Goal: Communication & Community: Connect with others

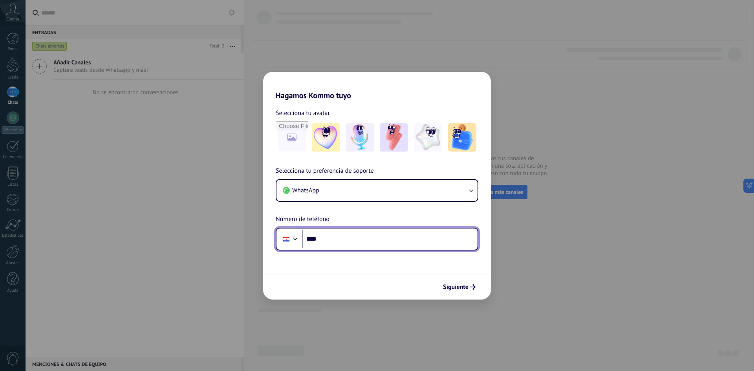
click at [340, 243] on input "****" at bounding box center [389, 239] width 175 height 18
type input "**********"
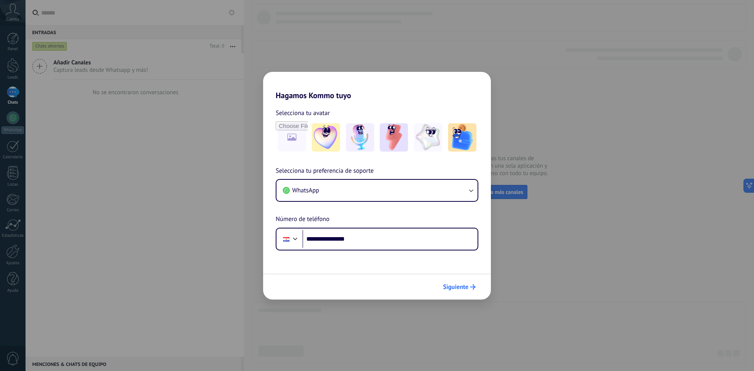
drag, startPoint x: 453, startPoint y: 278, endPoint x: 458, endPoint y: 281, distance: 5.7
click at [454, 279] on div "Siguiente" at bounding box center [377, 287] width 228 height 26
click at [459, 282] on button "Siguiente" at bounding box center [459, 286] width 40 height 13
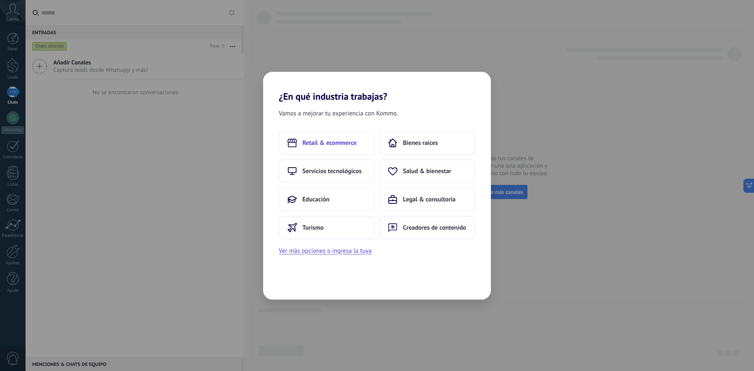
click at [332, 143] on span "Retail & ecommerce" at bounding box center [329, 143] width 54 height 8
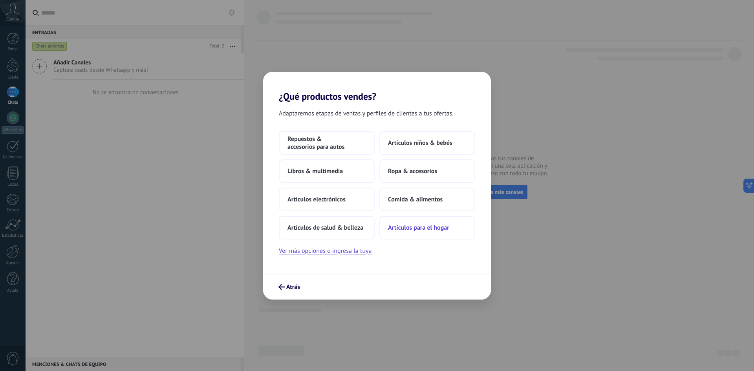
click at [450, 232] on button "Artículos para el hogar" at bounding box center [427, 228] width 96 height 24
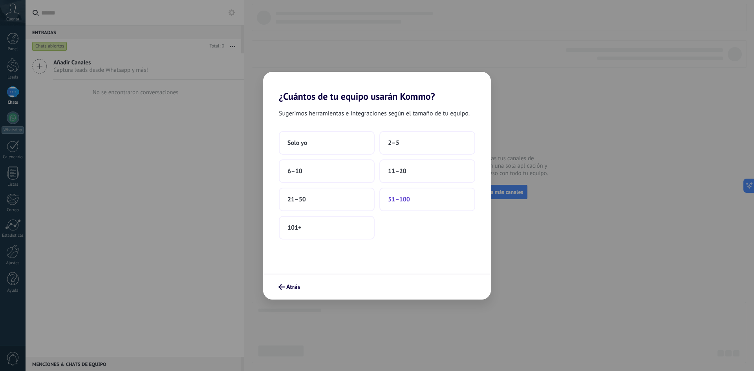
drag, startPoint x: 321, startPoint y: 197, endPoint x: 390, endPoint y: 198, distance: 69.1
click at [381, 198] on div "Solo yo 2–5 6–10 11–20 21–50 51–100 101+" at bounding box center [377, 185] width 196 height 108
click at [394, 198] on span "51–100" at bounding box center [399, 200] width 22 height 8
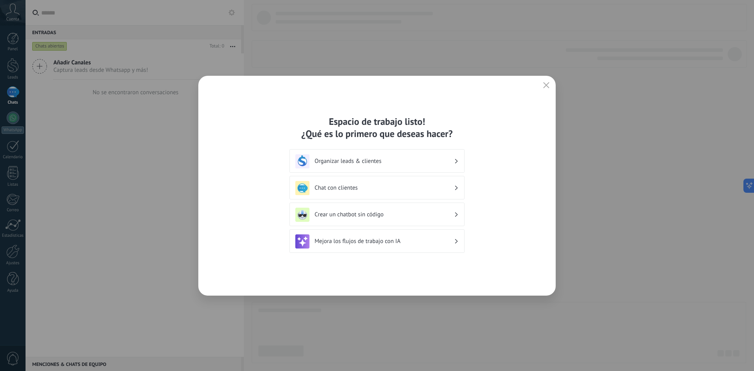
click at [551, 84] on div "Espacio de trabajo listo! ¿Qué es lo primero que deseas hacer? Organizar leads …" at bounding box center [376, 186] width 357 height 220
click at [544, 86] on icon "button" at bounding box center [546, 85] width 6 height 6
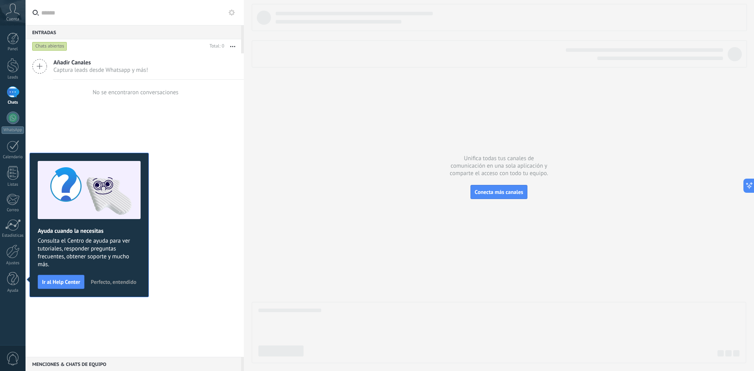
click at [119, 281] on span "Perfecto, entendido" at bounding box center [114, 281] width 46 height 5
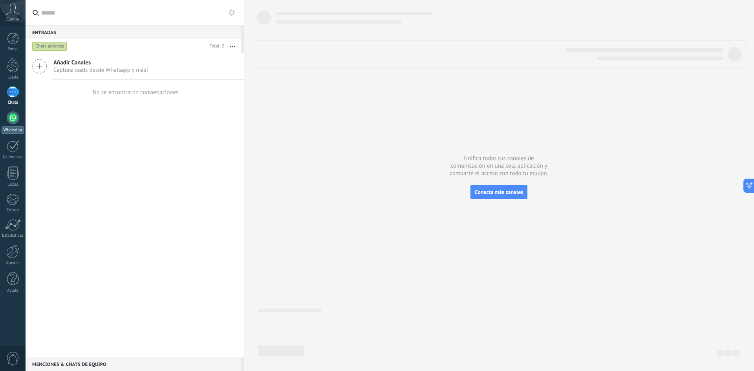
click at [17, 117] on div at bounding box center [13, 118] width 13 height 13
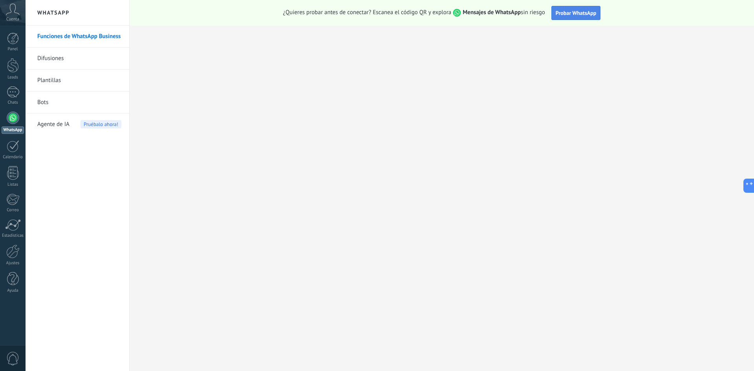
click at [567, 13] on span "Probar WhatsApp" at bounding box center [576, 12] width 41 height 7
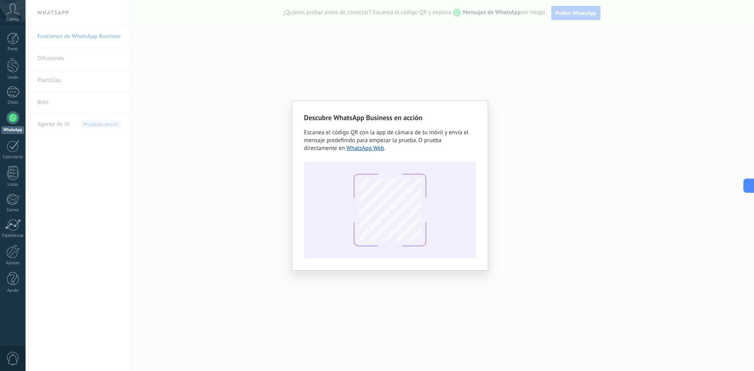
click at [567, 100] on div "Descubre WhatsApp Business en acción Escanea el código QR con la app de cámara …" at bounding box center [390, 185] width 728 height 371
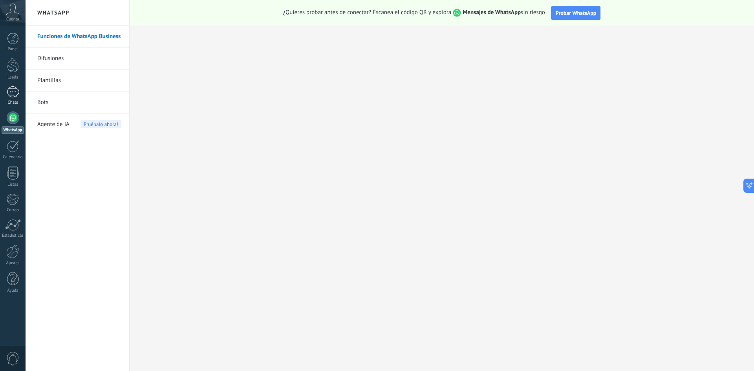
click at [11, 104] on div "Chats" at bounding box center [13, 102] width 23 height 5
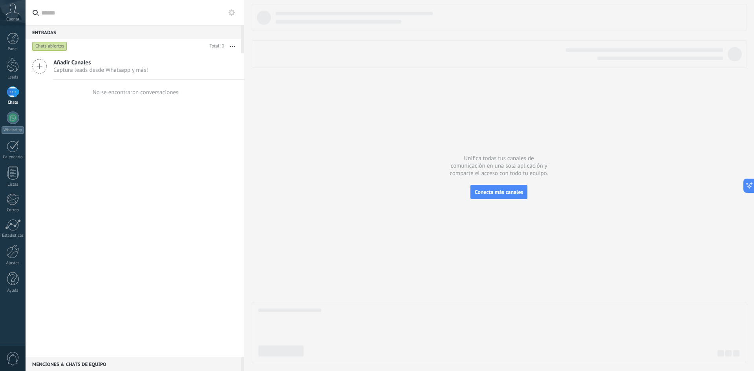
click at [204, 145] on div "Añadir Canales Captura leads desde Whatsapp y más! No se encontraron conversaci…" at bounding box center [135, 205] width 218 height 304
click at [72, 65] on span "Añadir Canales" at bounding box center [100, 62] width 95 height 7
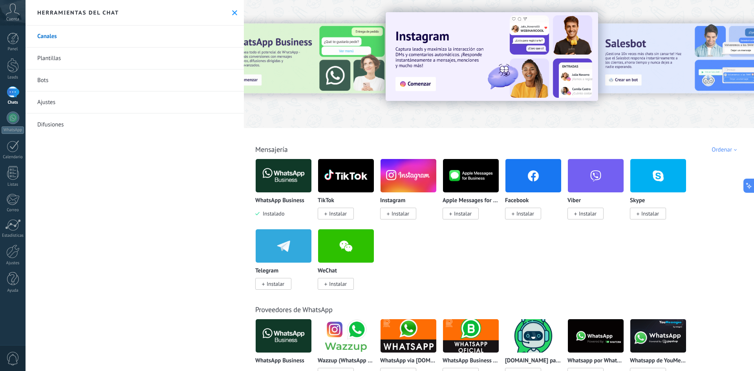
click at [88, 33] on link "Canales" at bounding box center [135, 37] width 218 height 22
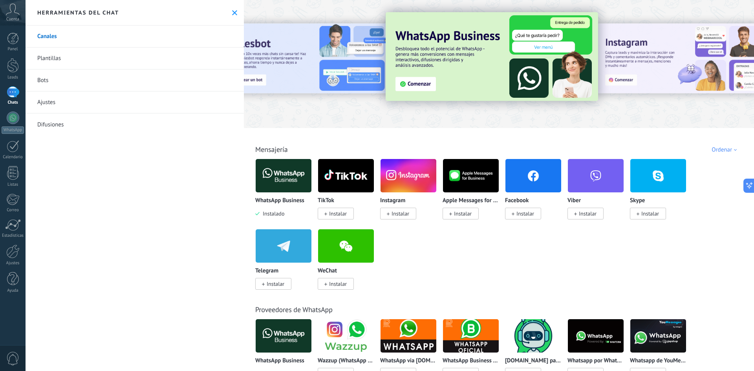
click at [56, 62] on link "Plantillas" at bounding box center [135, 59] width 218 height 22
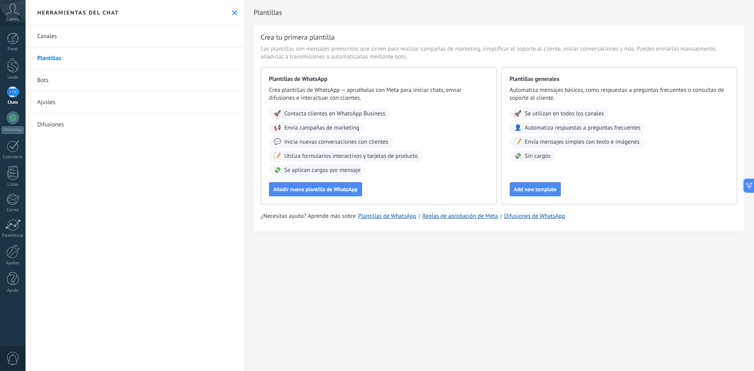
click at [16, 9] on icon at bounding box center [13, 10] width 14 height 12
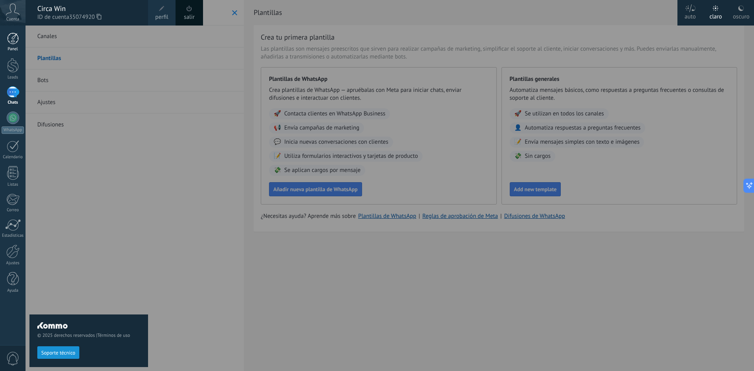
click at [10, 49] on div "Panel" at bounding box center [13, 49] width 23 height 5
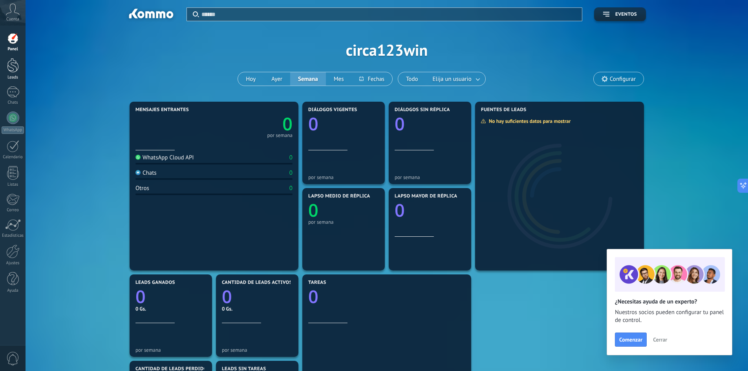
click at [11, 66] on div at bounding box center [13, 65] width 12 height 15
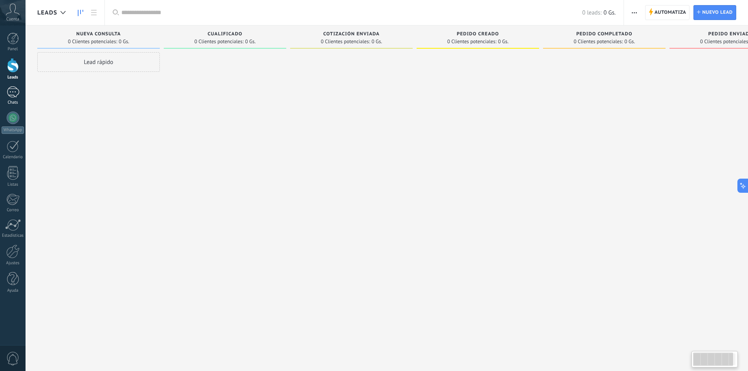
click at [9, 90] on div at bounding box center [13, 91] width 13 height 11
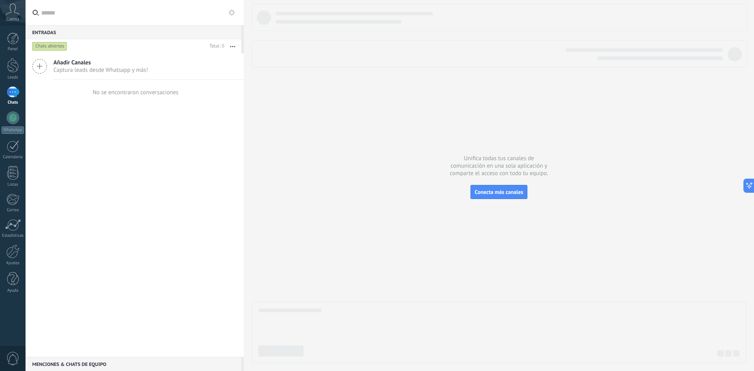
click at [10, 111] on div "Panel Leads Chats WhatsApp Clientes" at bounding box center [13, 167] width 26 height 269
click at [5, 121] on link "WhatsApp" at bounding box center [13, 123] width 26 height 22
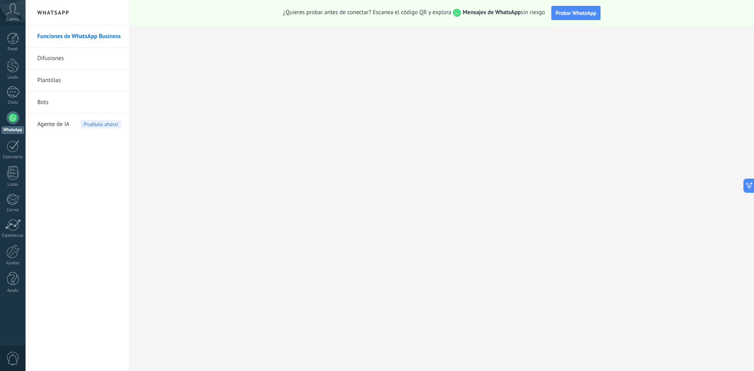
click at [77, 145] on div "Funciones de WhatsApp Business Difusiones Plantillas Bots Agente de IA Pruébalo…" at bounding box center [78, 199] width 104 height 346
click at [74, 14] on h2 "WhatsApp" at bounding box center [77, 13] width 84 height 26
click at [20, 122] on link "WhatsApp" at bounding box center [13, 123] width 26 height 22
click at [18, 92] on div at bounding box center [13, 91] width 13 height 11
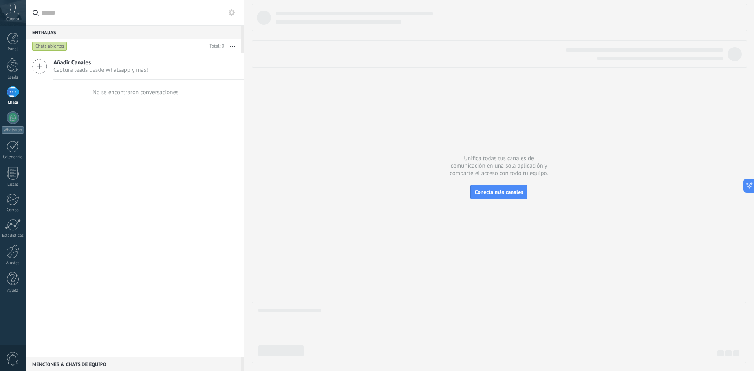
click at [112, 70] on span "Captura leads desde Whatsapp y más!" at bounding box center [100, 69] width 95 height 7
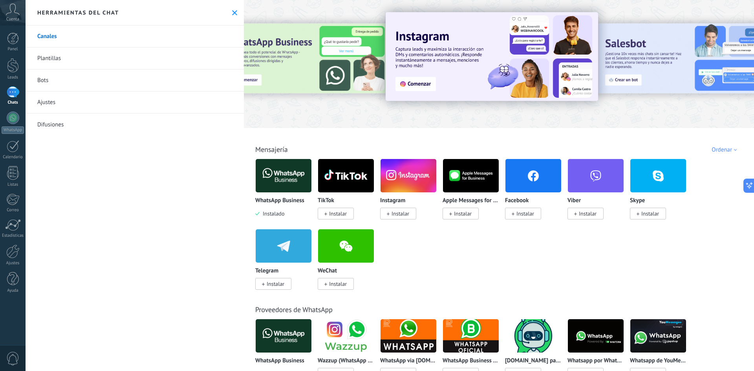
click at [60, 57] on link "Plantillas" at bounding box center [135, 59] width 218 height 22
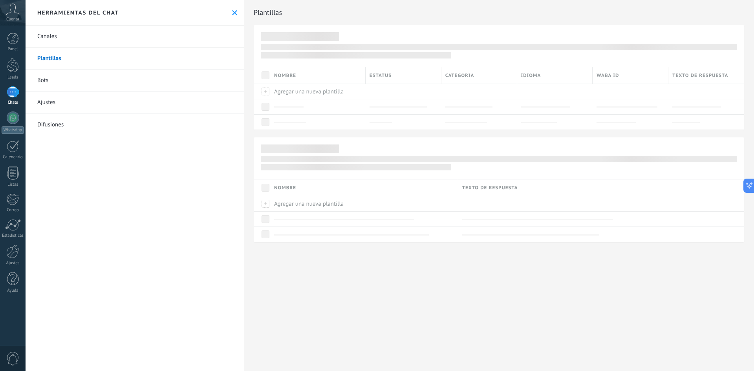
click at [48, 82] on link "Bots" at bounding box center [135, 81] width 218 height 22
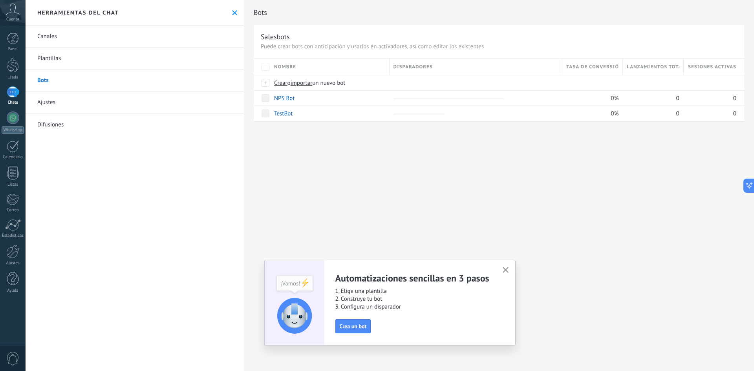
click at [48, 103] on link "Ajustes" at bounding box center [135, 102] width 218 height 22
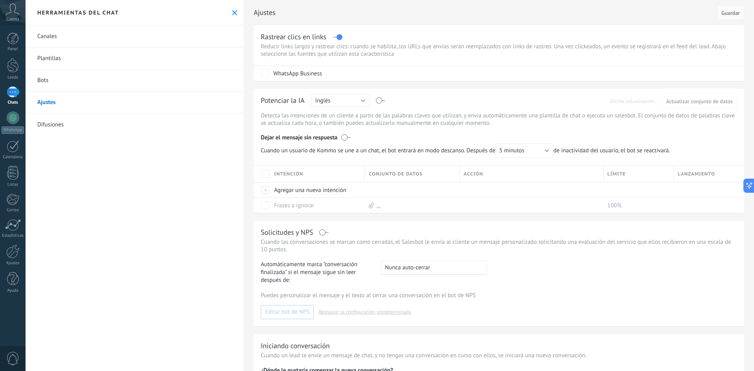
click at [49, 119] on link "Difusiones" at bounding box center [135, 124] width 218 height 22
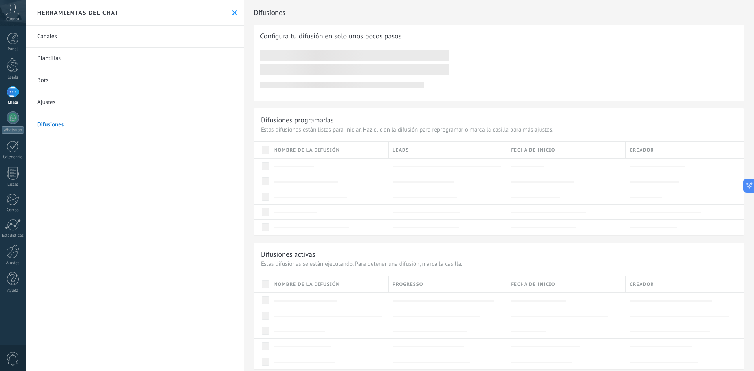
click at [49, 38] on link "Canales" at bounding box center [135, 37] width 218 height 22
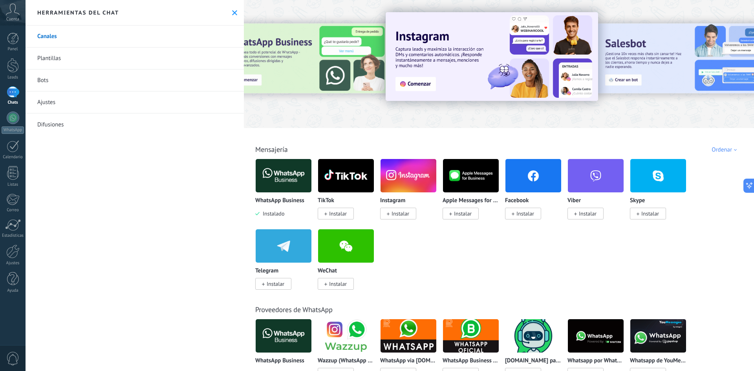
click at [293, 188] on img at bounding box center [284, 176] width 56 height 38
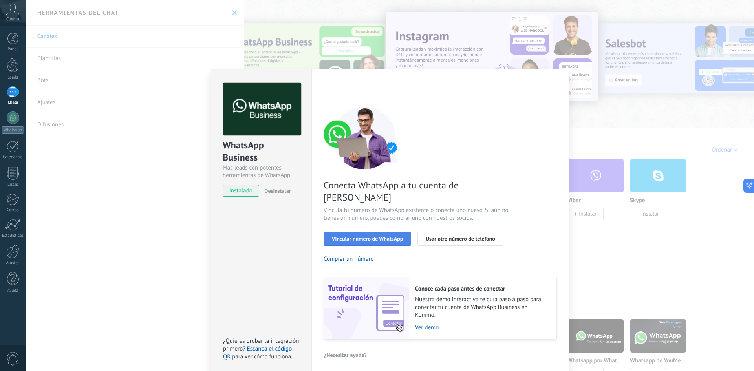
click at [368, 236] on span "Vincular número de WhatsApp" at bounding box center [367, 238] width 71 height 5
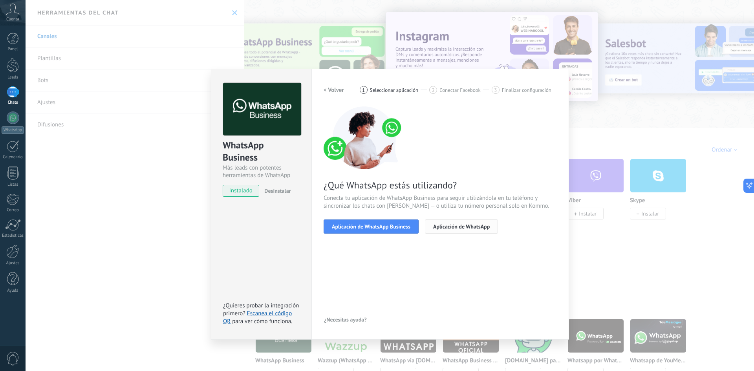
click at [466, 226] on span "Aplicación de WhatsApp" at bounding box center [461, 226] width 57 height 5
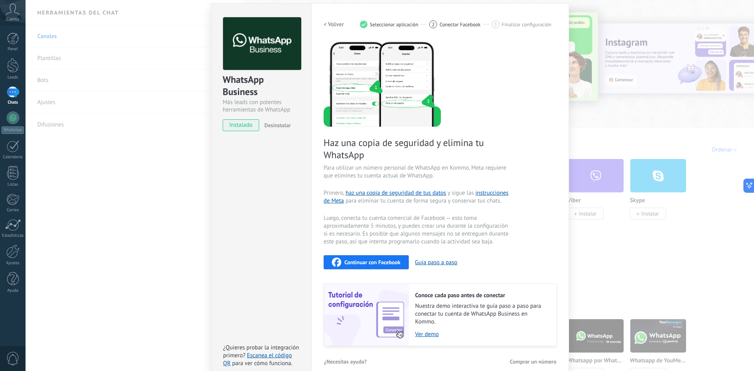
scroll to position [76, 0]
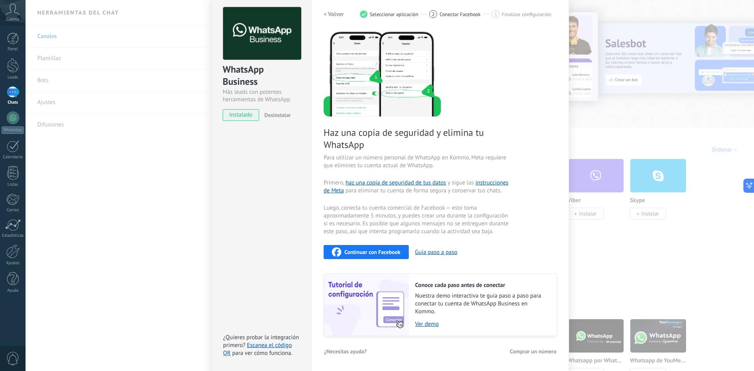
click at [97, 150] on div "WhatsApp Business Más leads con potentes herramientas de WhatsApp instalado Des…" at bounding box center [390, 185] width 728 height 371
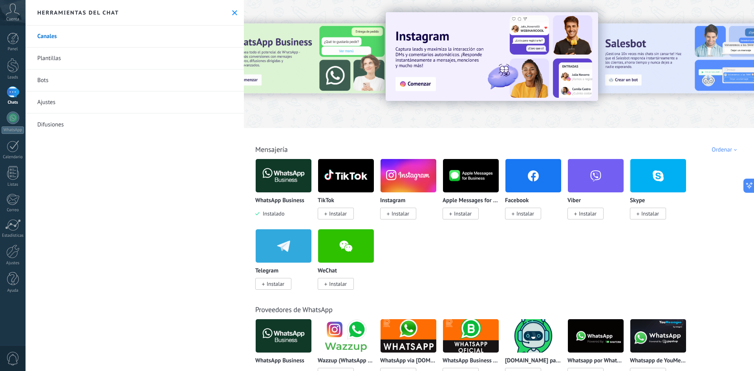
click at [232, 14] on icon at bounding box center [234, 12] width 5 height 5
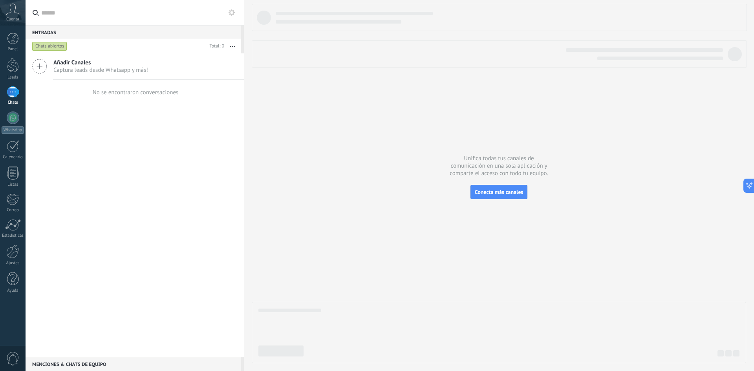
click at [59, 47] on div "Chats abiertos" at bounding box center [49, 46] width 35 height 9
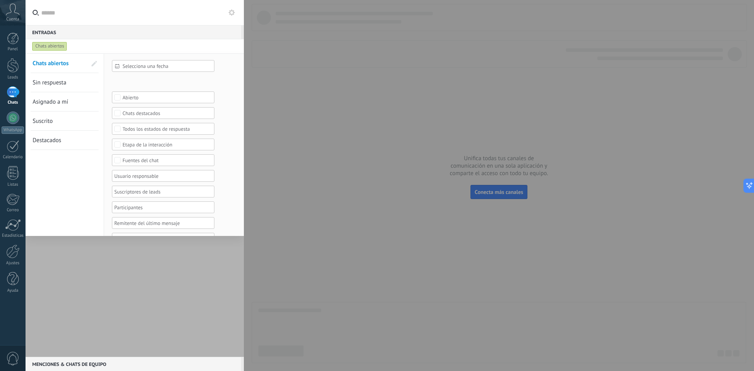
click at [59, 47] on div "Chats abiertos" at bounding box center [49, 46] width 35 height 9
click at [342, 122] on div at bounding box center [377, 185] width 754 height 371
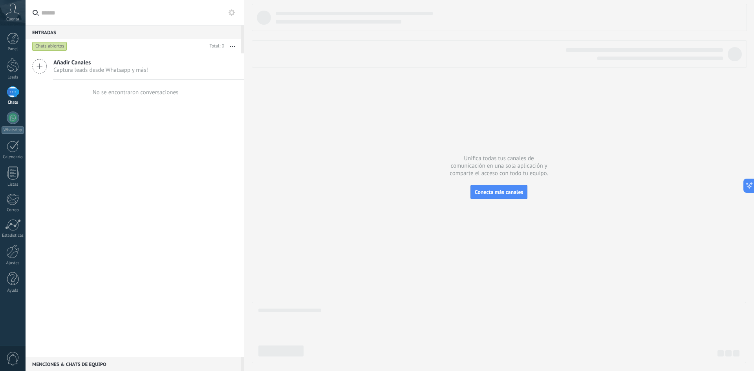
click at [104, 91] on div "No se encontraron conversaciones" at bounding box center [136, 92] width 86 height 7
click at [236, 14] on label at bounding box center [135, 13] width 218 height 26
click at [236, 14] on input "text" at bounding box center [139, 12] width 196 height 25
click at [235, 13] on button at bounding box center [231, 12] width 9 height 9
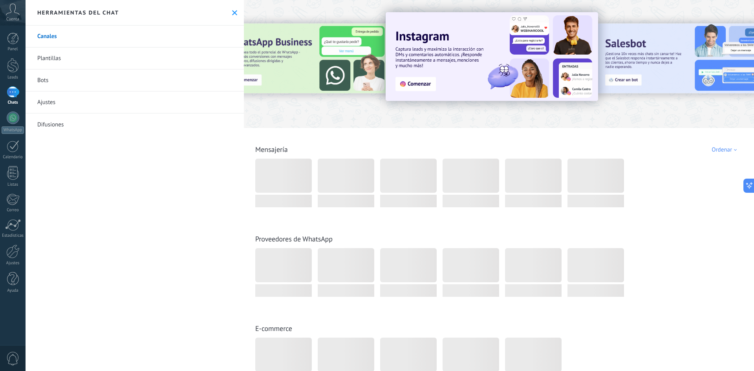
click at [236, 14] on div "Herramientas del chat" at bounding box center [135, 13] width 218 height 26
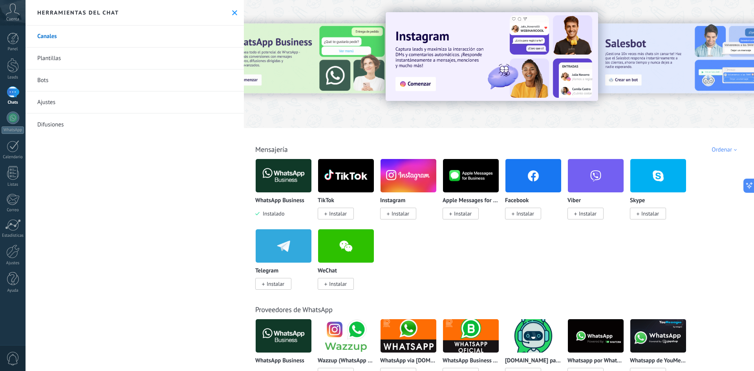
click at [21, 361] on div "0" at bounding box center [13, 358] width 26 height 26
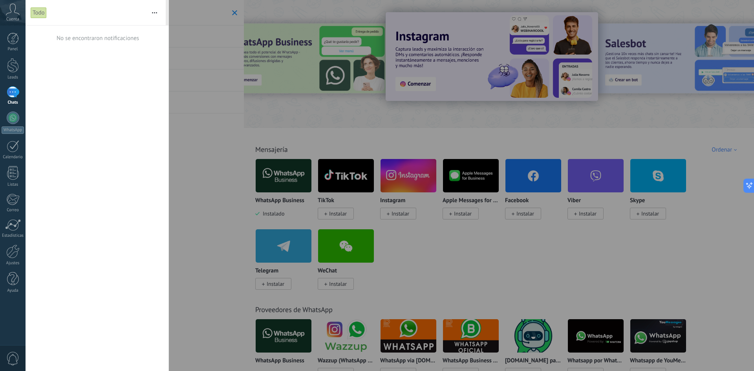
click at [156, 13] on use "button" at bounding box center [154, 12] width 5 height 1
drag, startPoint x: 213, startPoint y: 80, endPoint x: 218, endPoint y: 59, distance: 22.2
click at [213, 80] on div at bounding box center [377, 185] width 754 height 371
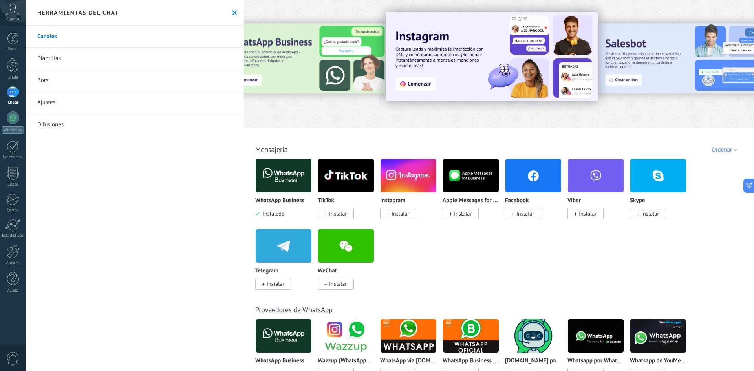
click at [234, 12] on div "Herramientas del chat" at bounding box center [135, 13] width 218 height 26
click at [233, 13] on icon at bounding box center [234, 12] width 5 height 5
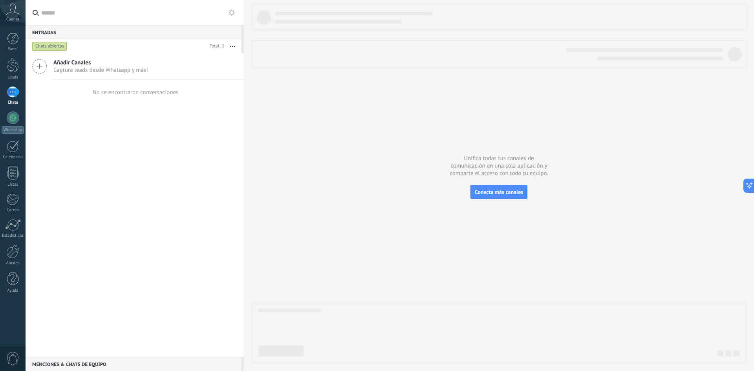
click at [236, 14] on label at bounding box center [135, 13] width 218 height 26
click at [236, 14] on input "text" at bounding box center [139, 12] width 196 height 25
click at [234, 15] on div at bounding box center [135, 12] width 218 height 25
click at [234, 15] on use at bounding box center [232, 12] width 6 height 6
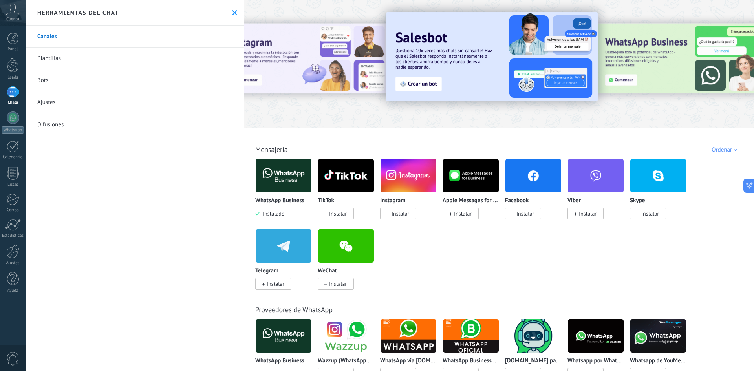
click at [730, 153] on div "Ordenar" at bounding box center [726, 149] width 28 height 7
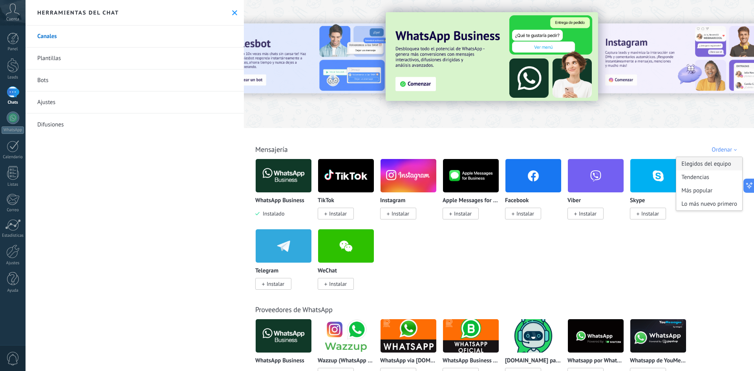
click at [705, 165] on div "Elegidos del equipo" at bounding box center [709, 163] width 66 height 13
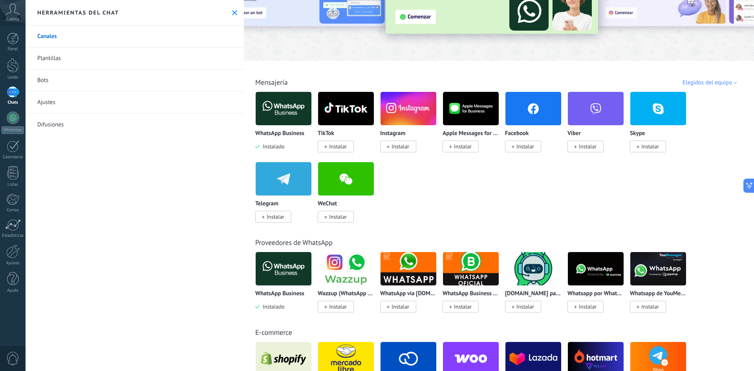
scroll to position [79, 0]
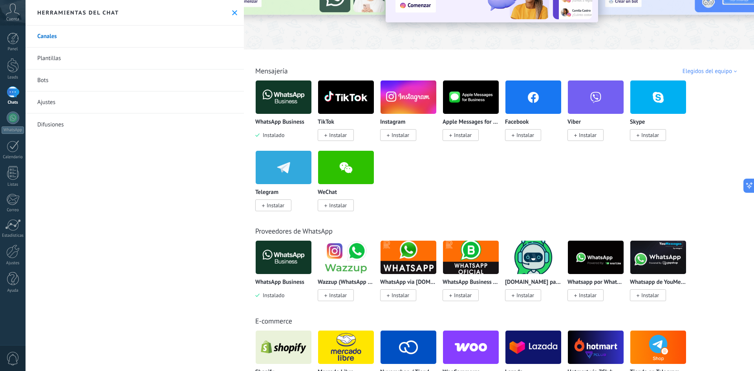
click at [423, 268] on img at bounding box center [409, 257] width 56 height 38
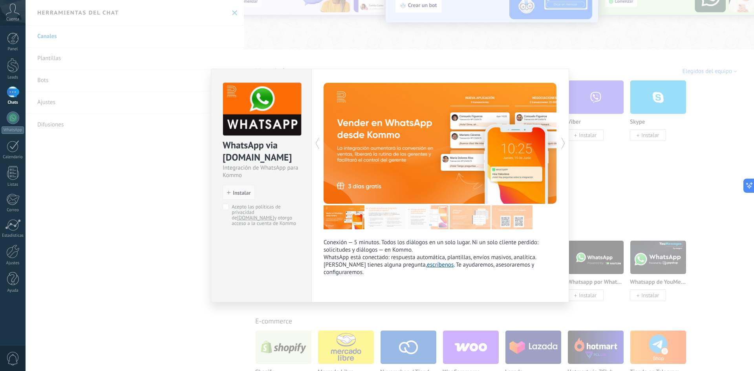
click at [238, 194] on span "Instalar" at bounding box center [242, 192] width 18 height 5
click at [237, 189] on button "Instalar" at bounding box center [239, 192] width 32 height 15
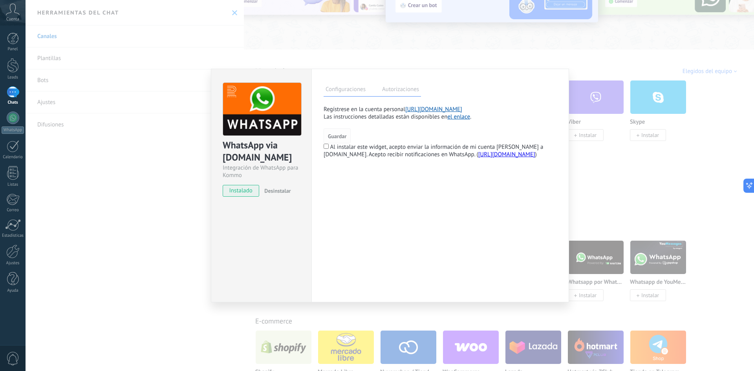
click at [336, 134] on span "Guardar" at bounding box center [337, 136] width 18 height 5
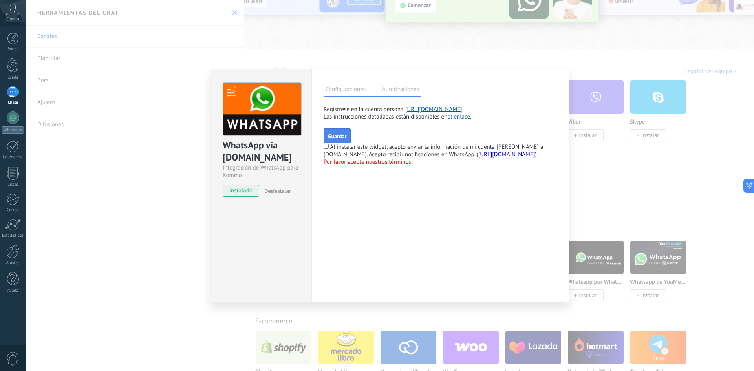
click at [337, 139] on button "Guardar" at bounding box center [337, 135] width 27 height 15
click at [329, 148] on div "Al instalar este widget, acepto enviar la información de mi cuenta [PERSON_NAME…" at bounding box center [440, 150] width 233 height 15
click at [336, 138] on span "Guardar" at bounding box center [337, 136] width 18 height 5
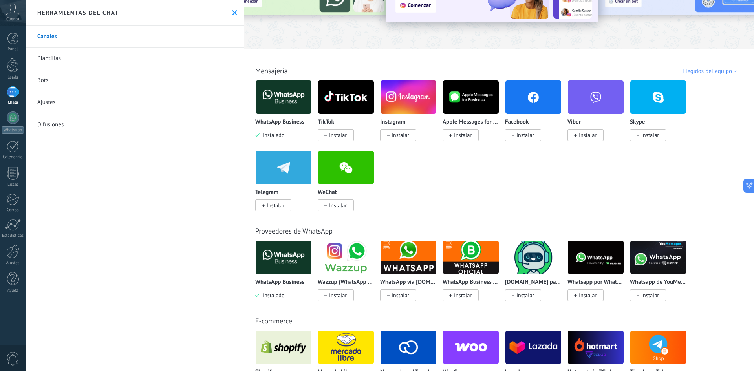
scroll to position [118, 0]
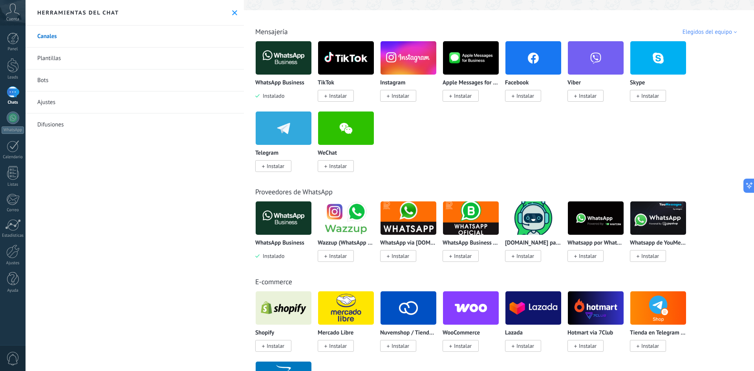
click at [408, 221] on img at bounding box center [409, 218] width 56 height 38
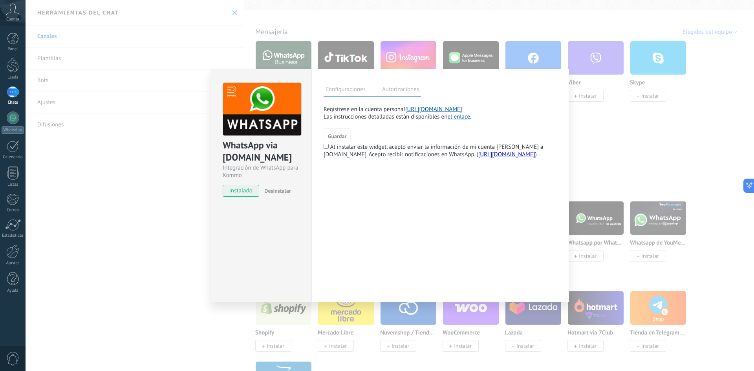
click at [242, 187] on span "instalado" at bounding box center [241, 191] width 36 height 12
drag, startPoint x: 388, startPoint y: 98, endPoint x: 392, endPoint y: 91, distance: 7.6
click at [389, 97] on div "Configuraciones Autorizaciones Esta pestaña registra a los usuarios que han con…" at bounding box center [440, 186] width 258 height 234
click at [393, 89] on label "Autorizaciones" at bounding box center [400, 90] width 41 height 11
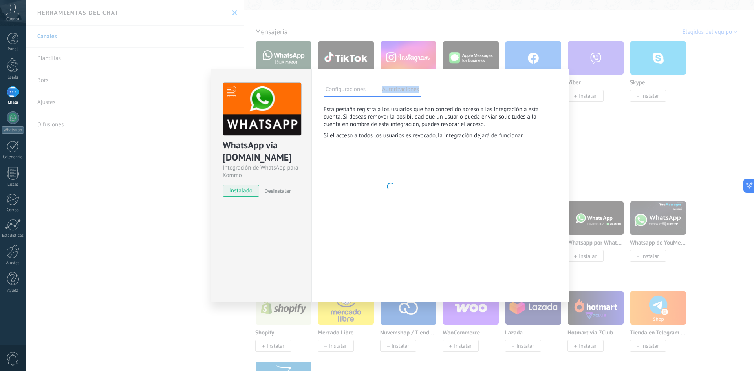
click at [393, 89] on label "Autorizaciones" at bounding box center [400, 90] width 41 height 11
click at [352, 93] on label "Configuraciones" at bounding box center [346, 90] width 44 height 11
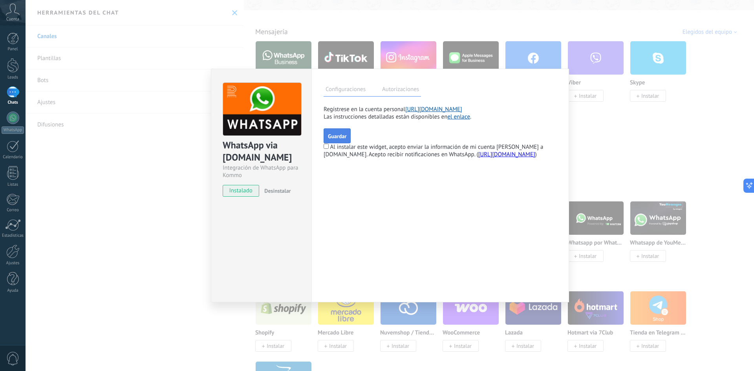
click at [335, 139] on span "Guardar" at bounding box center [337, 136] width 18 height 5
click at [478, 154] on link "[URL][DOMAIN_NAME]" at bounding box center [506, 154] width 57 height 7
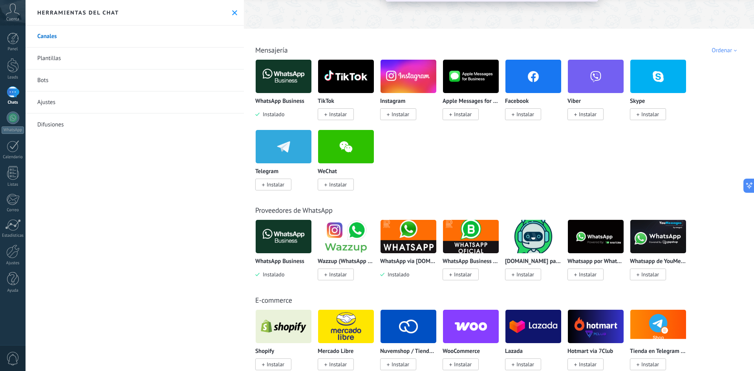
scroll to position [118, 0]
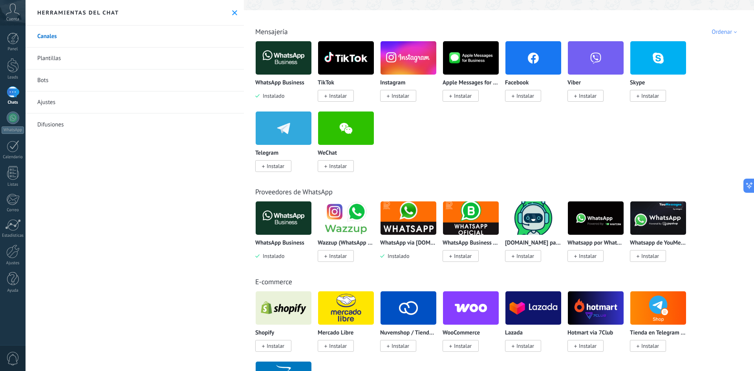
click at [422, 223] on img at bounding box center [409, 218] width 56 height 38
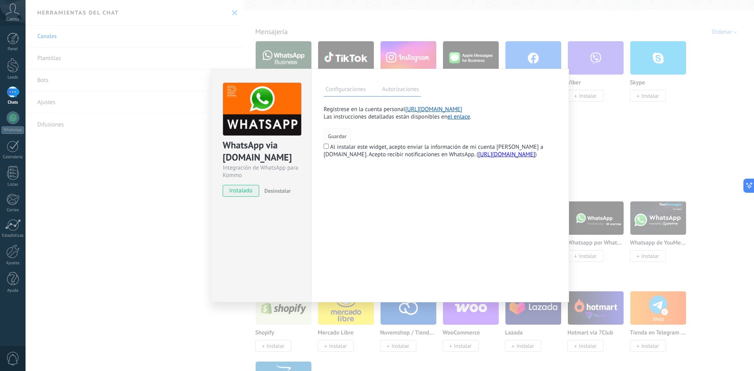
click at [337, 134] on span "Guardar" at bounding box center [337, 136] width 18 height 5
click at [466, 116] on link "el enlace" at bounding box center [458, 116] width 23 height 7
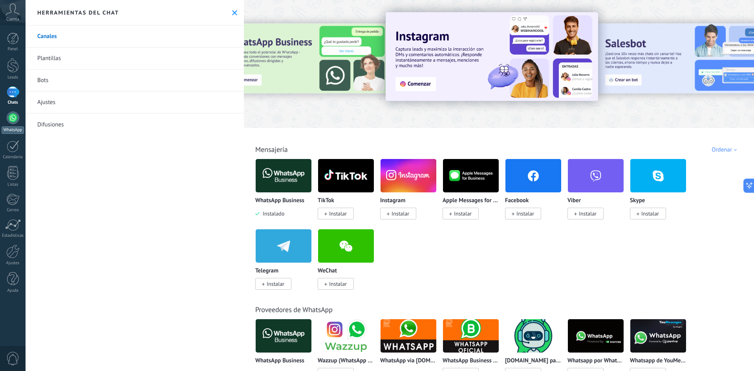
click at [7, 113] on link "WhatsApp" at bounding box center [13, 123] width 26 height 22
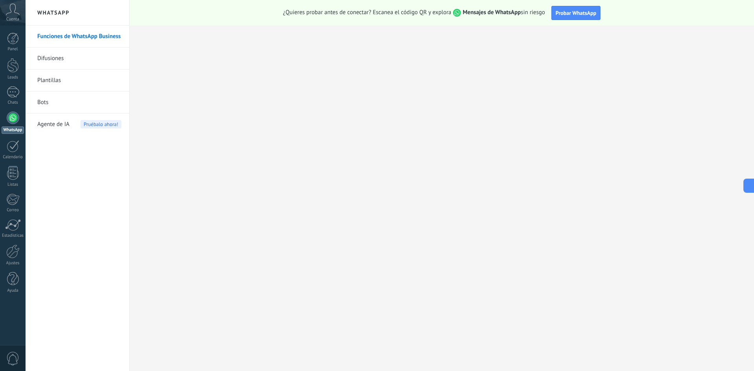
click at [16, 115] on div at bounding box center [13, 118] width 13 height 13
drag, startPoint x: 7, startPoint y: 119, endPoint x: 23, endPoint y: 95, distance: 28.9
click at [23, 95] on link "Chats" at bounding box center [13, 95] width 26 height 19
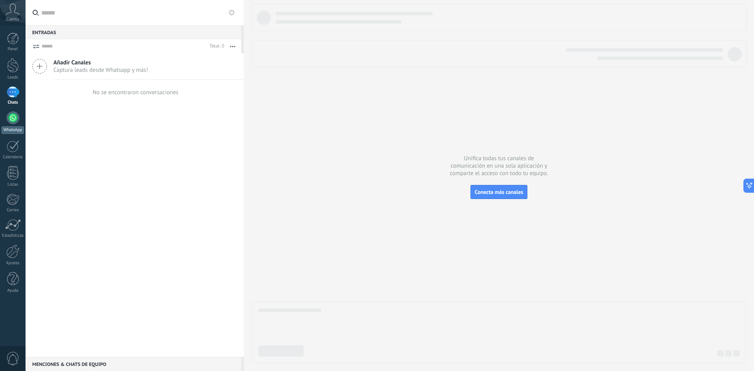
click at [13, 124] on div at bounding box center [13, 118] width 13 height 13
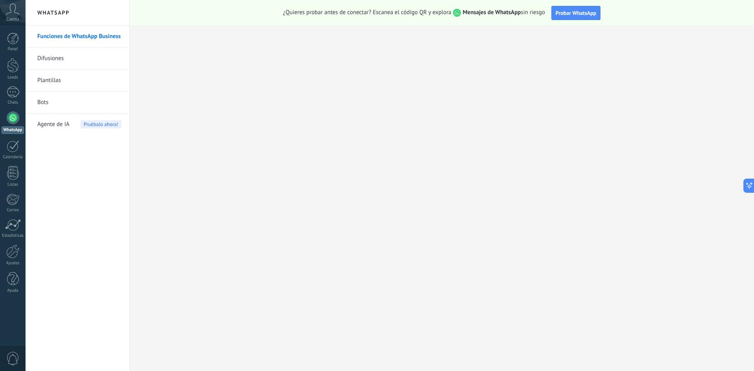
click at [6, 128] on div "WhatsApp" at bounding box center [13, 129] width 22 height 7
drag, startPoint x: 55, startPoint y: 17, endPoint x: 55, endPoint y: 10, distance: 7.1
click at [55, 16] on h2 "WhatsApp" at bounding box center [77, 13] width 84 height 26
click at [55, 10] on h2 "WhatsApp" at bounding box center [77, 13] width 84 height 26
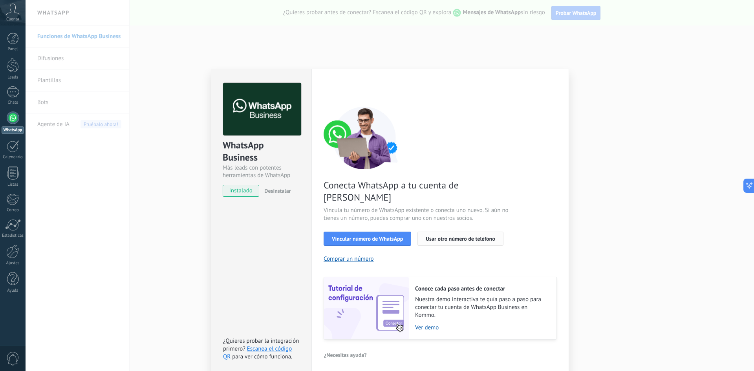
click at [440, 236] on span "Usar otro número de teléfono" at bounding box center [460, 238] width 69 height 5
click at [448, 232] on button "Usar otro número de teléfono" at bounding box center [460, 239] width 86 height 14
click at [358, 232] on button "Vincular número de WhatsApp" at bounding box center [368, 239] width 88 height 14
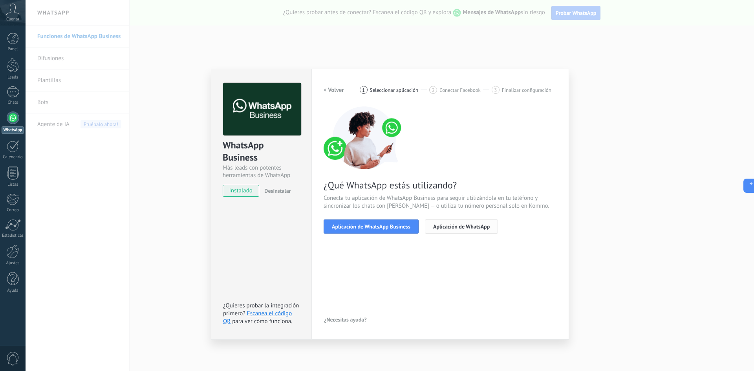
click at [447, 227] on span "Aplicación de WhatsApp" at bounding box center [461, 226] width 57 height 5
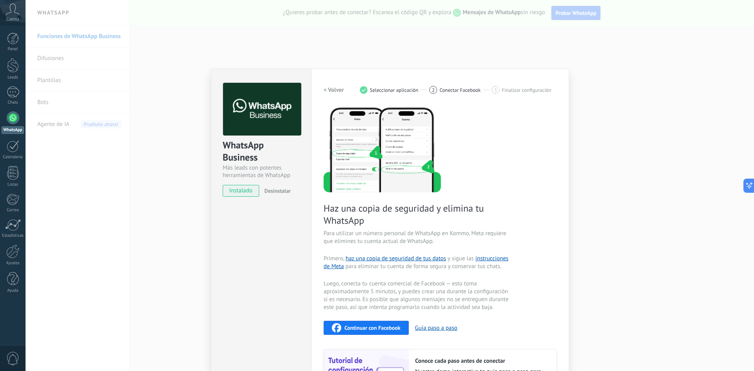
click at [466, 90] on span "Conectar Facebook" at bounding box center [459, 90] width 41 height 6
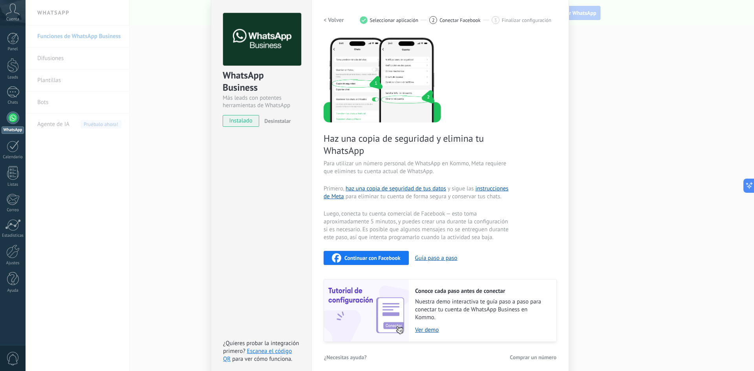
scroll to position [76, 0]
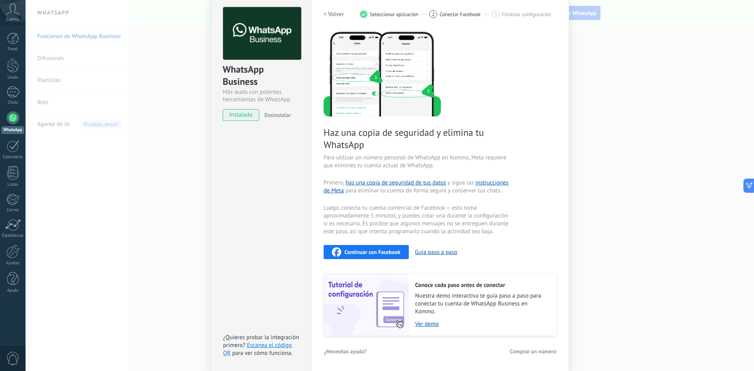
click at [379, 251] on span "Continuar con Facebook" at bounding box center [372, 251] width 56 height 5
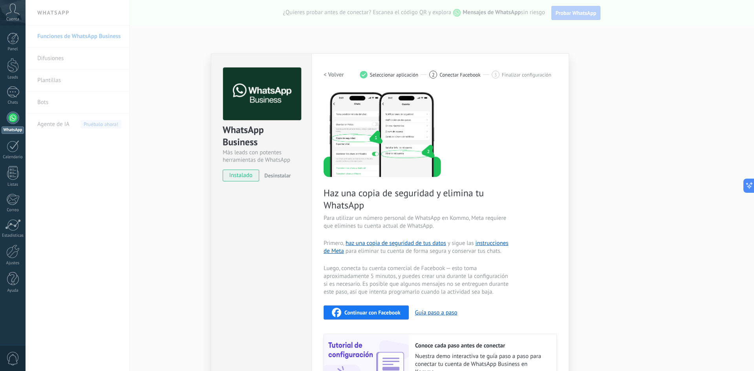
scroll to position [0, 0]
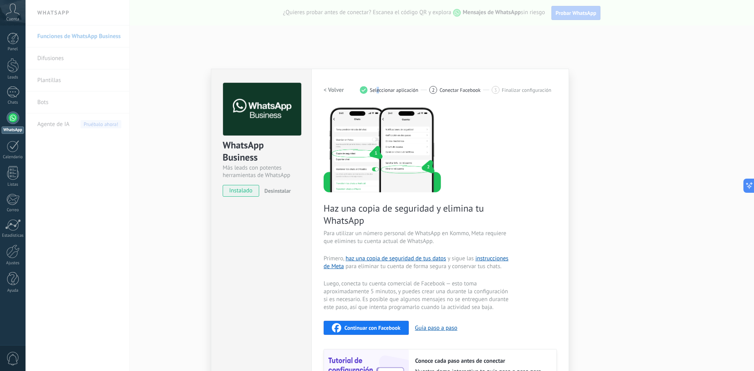
drag, startPoint x: 376, startPoint y: 89, endPoint x: 385, endPoint y: 90, distance: 9.1
click at [381, 93] on span "Seleccionar aplicación" at bounding box center [394, 90] width 49 height 6
click at [385, 90] on span "Seleccionar aplicación" at bounding box center [394, 90] width 49 height 6
drag, startPoint x: 553, startPoint y: 99, endPoint x: 534, endPoint y: 118, distance: 26.7
click at [553, 100] on div "< Volver 1 Seleccionar aplicación 2 Conectar Facebook 3 Finalizar configuración…" at bounding box center [440, 247] width 233 height 329
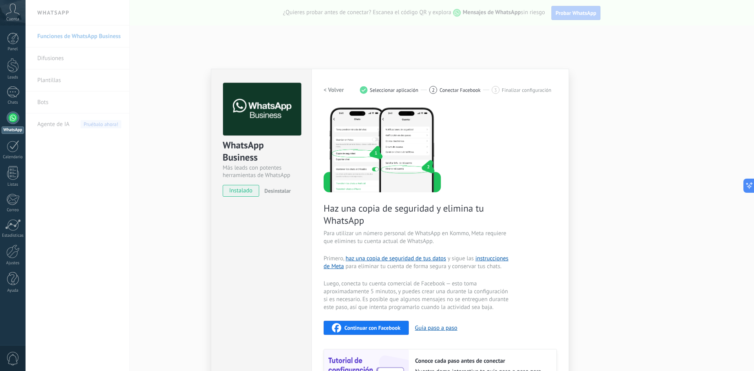
drag, startPoint x: 256, startPoint y: 170, endPoint x: 260, endPoint y: 176, distance: 6.5
click at [256, 170] on div "Más leads con potentes herramientas de WhatsApp" at bounding box center [261, 171] width 77 height 15
click at [253, 192] on span "instalado" at bounding box center [241, 191] width 36 height 12
drag, startPoint x: 253, startPoint y: 192, endPoint x: 322, endPoint y: 144, distance: 84.3
click at [255, 192] on span "instalado" at bounding box center [241, 191] width 36 height 12
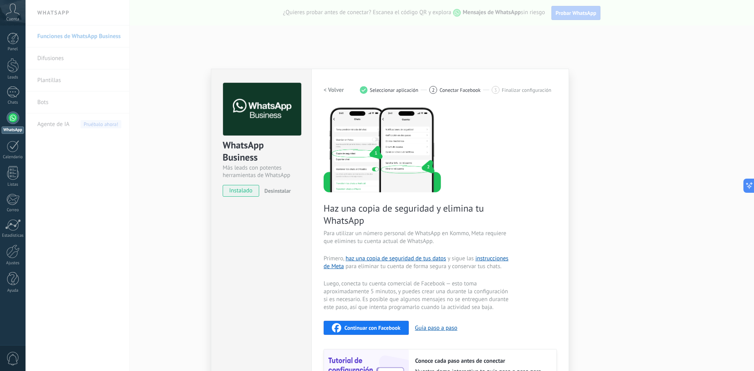
click at [572, 47] on div "WhatsApp Business Más leads con potentes herramientas de WhatsApp instalado Des…" at bounding box center [390, 185] width 728 height 371
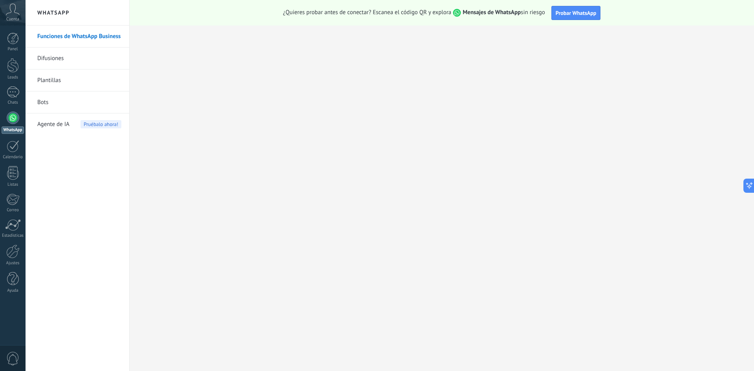
click at [90, 32] on link "Funciones de WhatsApp Business" at bounding box center [79, 37] width 84 height 22
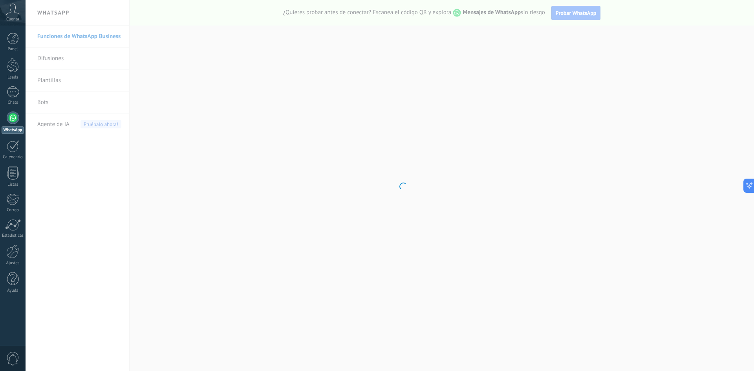
click at [14, 122] on div at bounding box center [13, 118] width 13 height 13
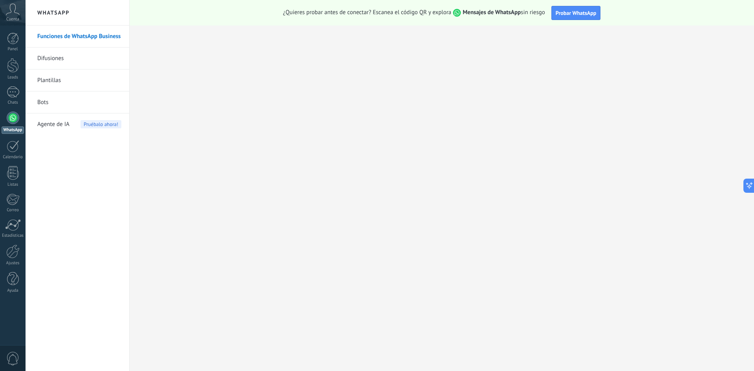
click at [20, 121] on link "WhatsApp" at bounding box center [13, 123] width 26 height 22
click at [17, 121] on div at bounding box center [13, 118] width 13 height 13
click at [66, 41] on link "Funciones de WhatsApp Business" at bounding box center [79, 37] width 84 height 22
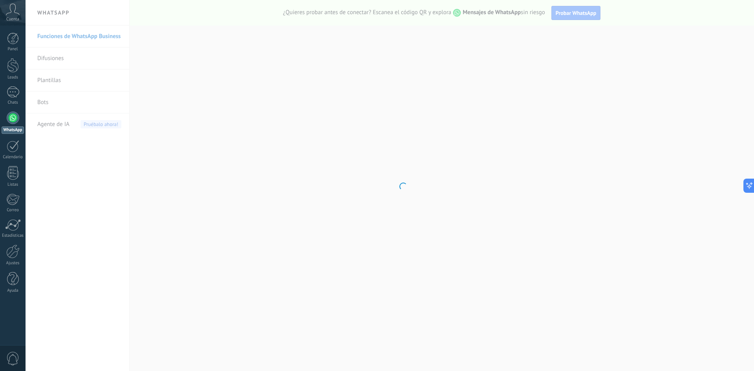
click at [59, 11] on body ".abccls-1,.abccls-2{fill-rule:evenodd}.abccls-2{fill:#fff} .abfcls-1{fill:none}…" at bounding box center [377, 185] width 754 height 371
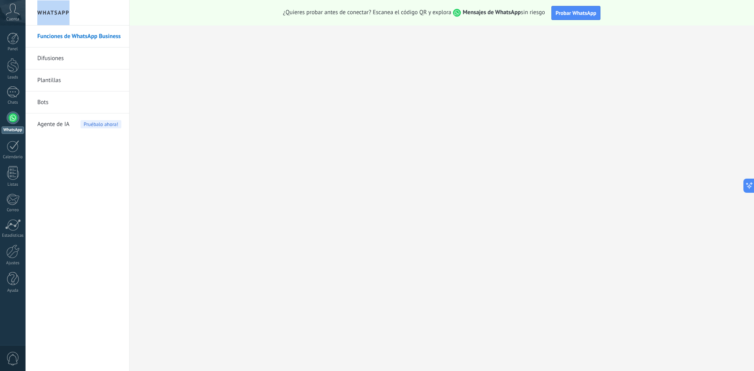
click at [59, 11] on h2 "WhatsApp" at bounding box center [77, 13] width 84 height 26
click at [59, 12] on h2 "WhatsApp" at bounding box center [77, 13] width 84 height 26
click at [64, 78] on link "Plantillas" at bounding box center [79, 81] width 84 height 22
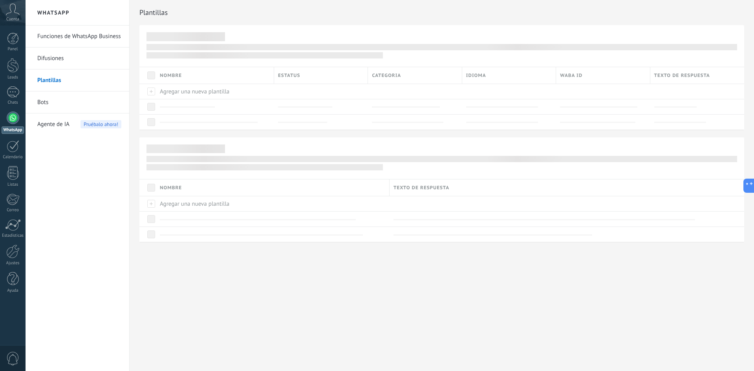
click at [56, 68] on link "Difusiones" at bounding box center [79, 59] width 84 height 22
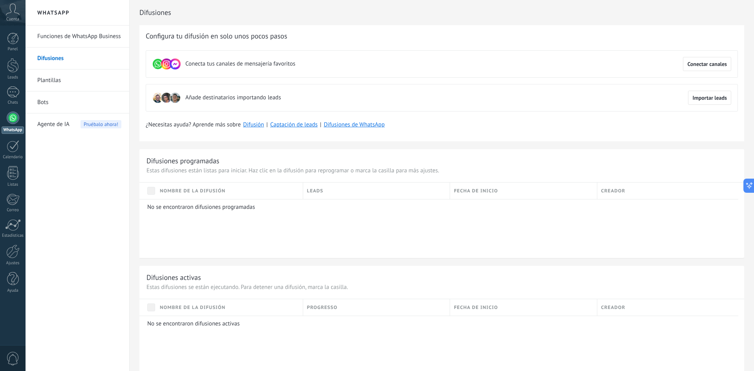
click at [49, 100] on link "Bots" at bounding box center [79, 102] width 84 height 22
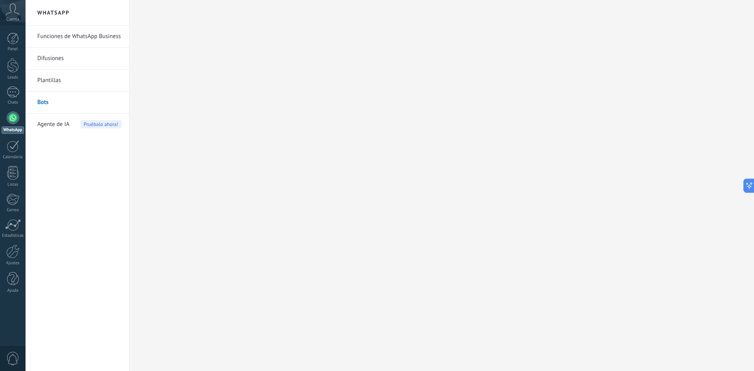
click at [13, 119] on div at bounding box center [13, 118] width 13 height 13
click at [12, 94] on div at bounding box center [13, 91] width 13 height 11
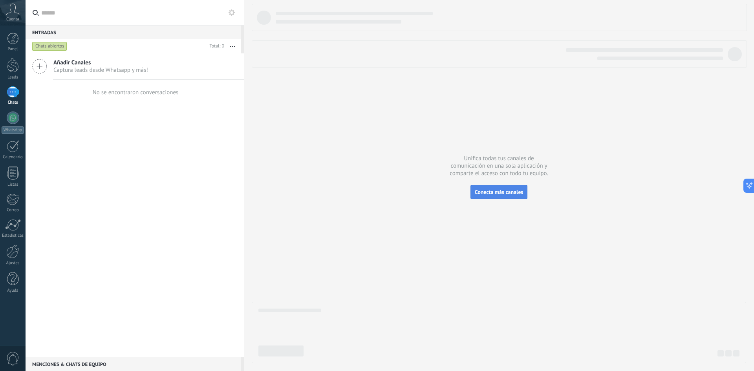
click at [490, 193] on span "Conecta más canales" at bounding box center [499, 191] width 48 height 7
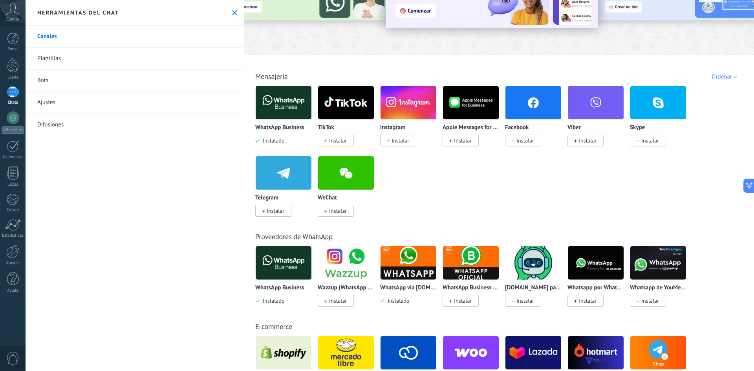
scroll to position [79, 0]
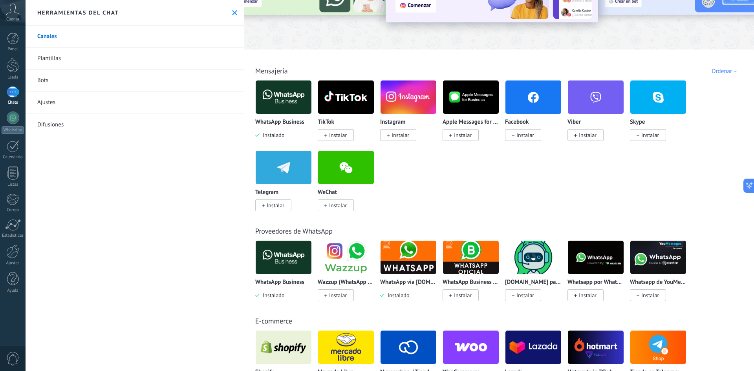
click at [416, 274] on div at bounding box center [408, 257] width 57 height 34
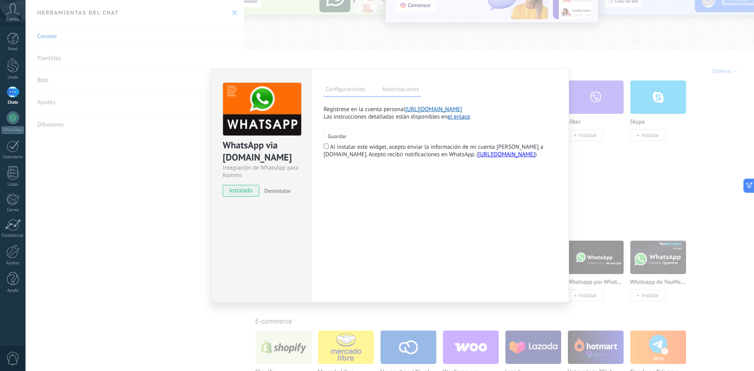
click at [383, 98] on div "Configuraciones Autorizaciones Esta pestaña registra a los usuarios que han con…" at bounding box center [440, 186] width 258 height 234
click at [392, 88] on label "Autorizaciones" at bounding box center [400, 90] width 41 height 11
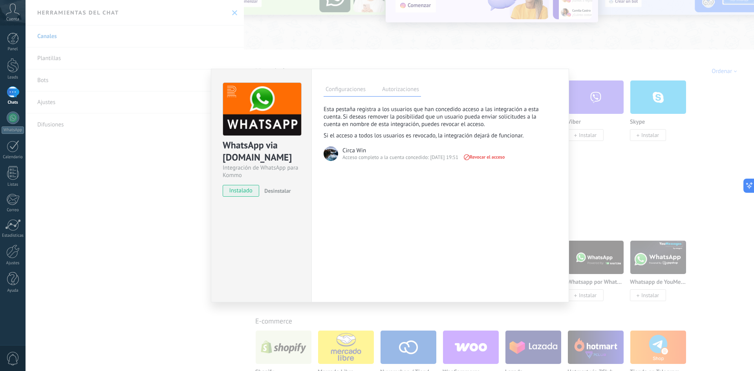
click at [598, 155] on div "WhatsApp via Radist.Online Integración de WhatsApp para Kommo instalado Desinst…" at bounding box center [390, 185] width 728 height 371
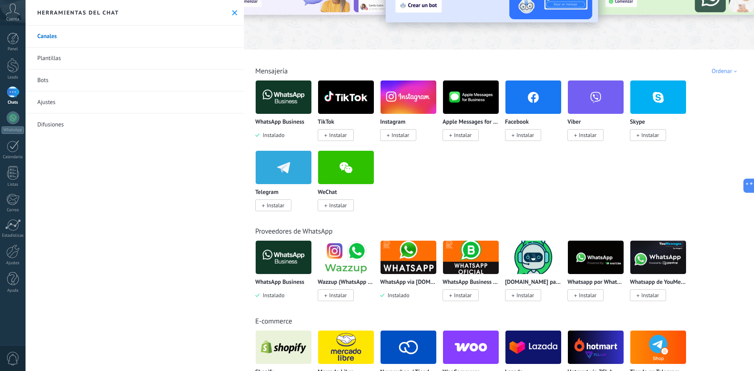
click at [606, 264] on img at bounding box center [596, 257] width 56 height 38
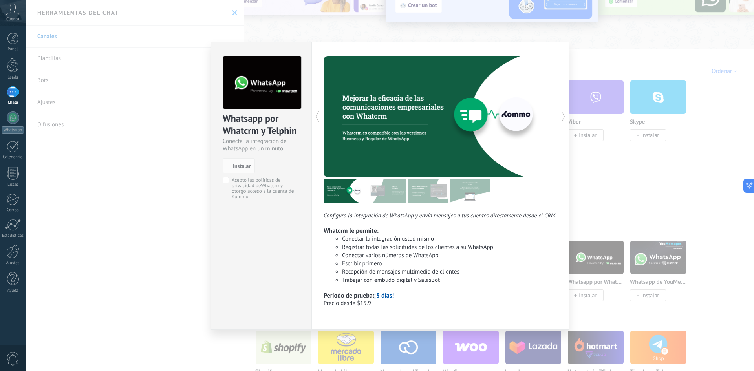
click at [648, 188] on div "Whatsapp por Whatcrm y Telphin Conecta la integración de WhatsApp en un minuto …" at bounding box center [390, 185] width 728 height 371
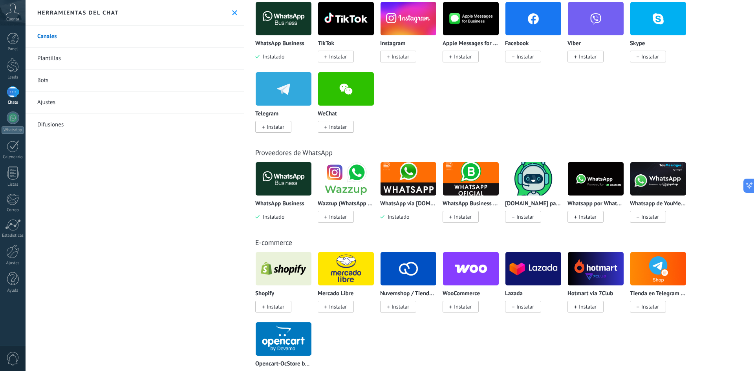
scroll to position [118, 0]
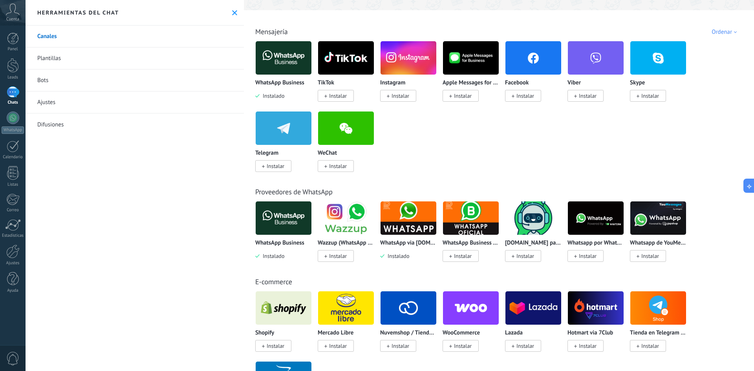
click at [419, 227] on img at bounding box center [409, 218] width 56 height 38
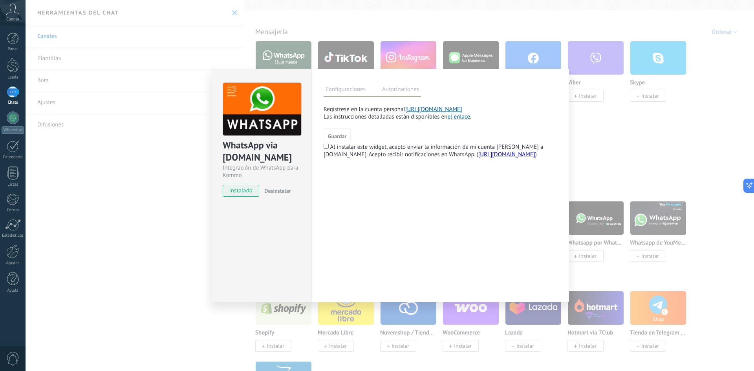
click at [701, 146] on div "WhatsApp via Radist.Online Integración de WhatsApp para Kommo instalado Desinst…" at bounding box center [390, 185] width 728 height 371
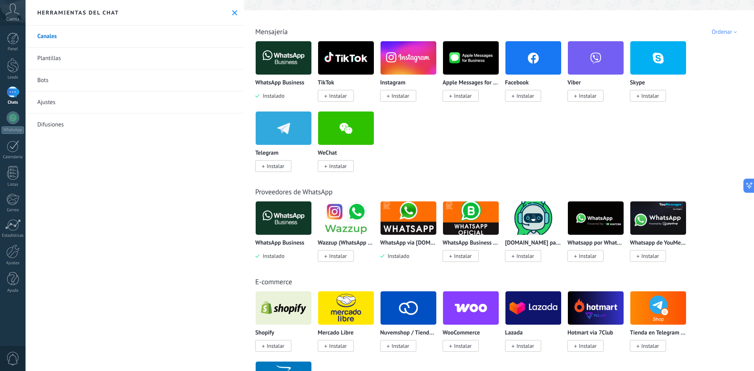
click at [481, 218] on img at bounding box center [471, 218] width 56 height 38
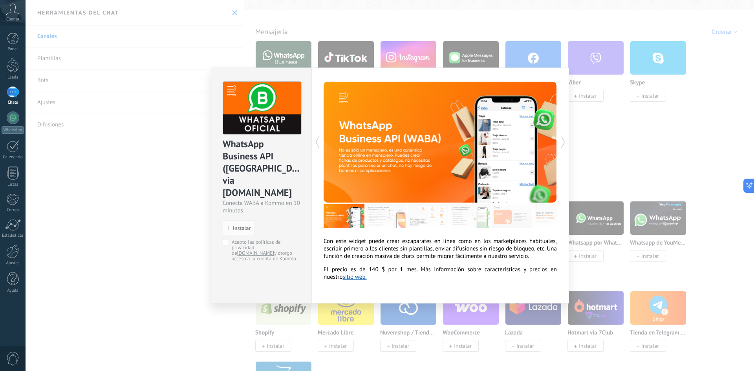
click at [684, 121] on div "WhatsApp Business API (WABA) via Radist.Online Conecta WABA a Kommo en 10 minut…" at bounding box center [390, 185] width 728 height 371
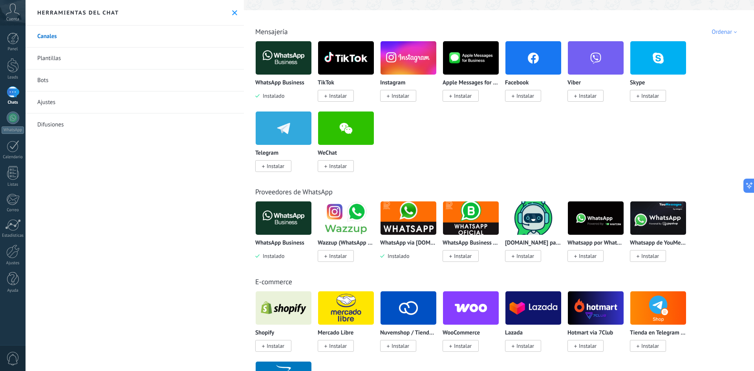
click at [354, 217] on img at bounding box center [346, 218] width 56 height 38
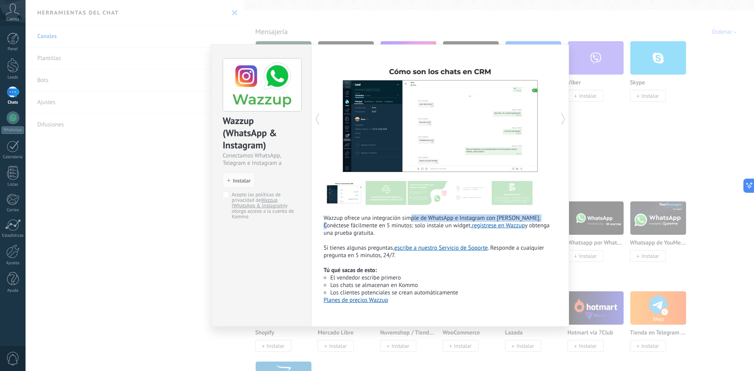
drag, startPoint x: 411, startPoint y: 219, endPoint x: 544, endPoint y: 220, distance: 133.5
click at [544, 220] on p "Wazzup ofrece una integración simple de WhatsApp e Instagram con Kommo. Conécte…" at bounding box center [440, 244] width 233 height 60
click at [256, 225] on div "Wazzup (WhatsApp & Instagram) Conectamos WhatsApp, Telegram e Instagram a Kommo…" at bounding box center [261, 185] width 101 height 282
click at [425, 311] on div "Wazzup ofrece una integración simple de WhatsApp e Instagram con Kommo. Conécte…" at bounding box center [440, 185] width 258 height 282
click at [550, 81] on div at bounding box center [498, 119] width 117 height 121
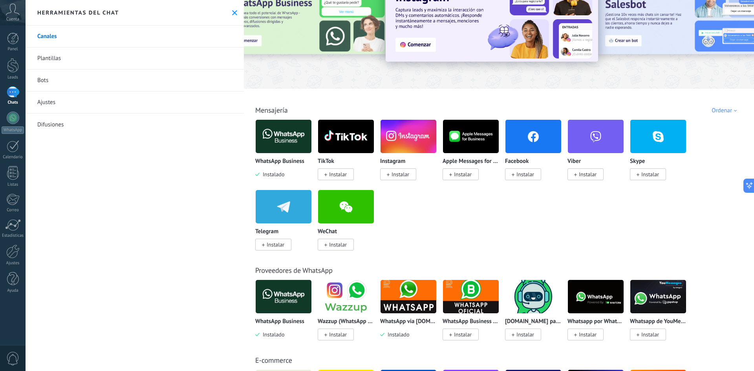
scroll to position [0, 0]
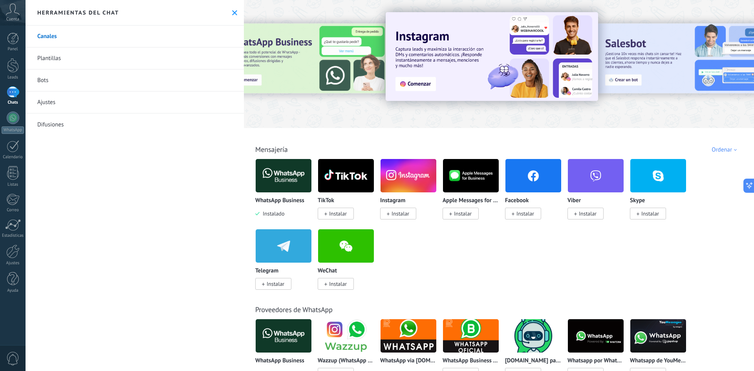
click at [77, 63] on link "Plantillas" at bounding box center [135, 59] width 218 height 22
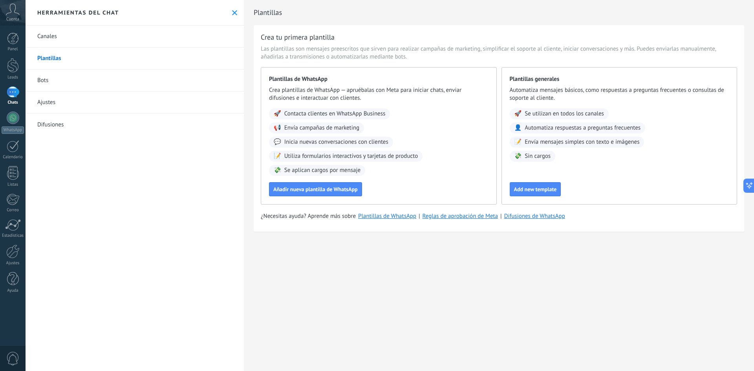
click at [14, 362] on span "0" at bounding box center [12, 359] width 13 height 14
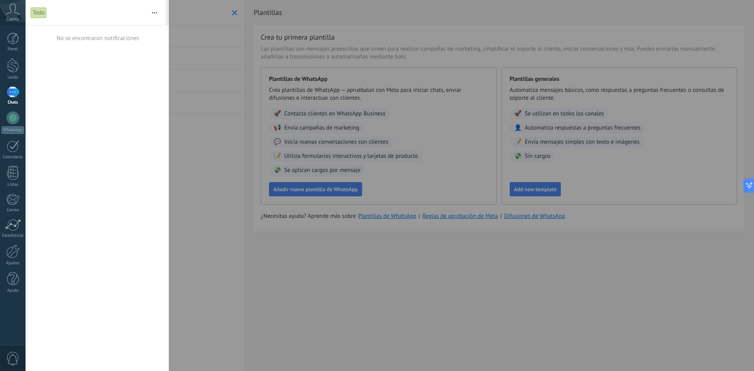
click at [12, 15] on icon at bounding box center [13, 10] width 14 height 12
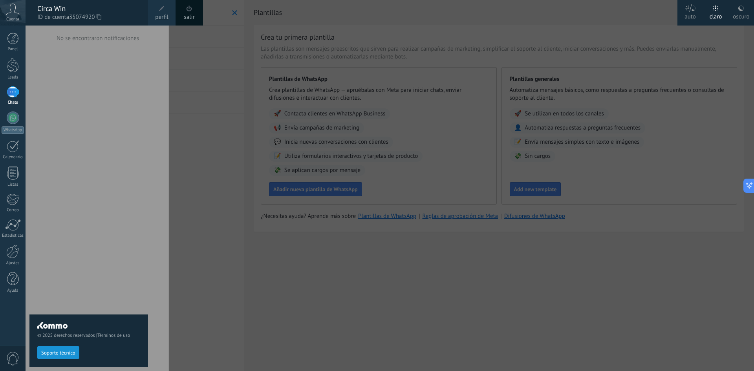
click at [194, 10] on div "salir" at bounding box center [189, 13] width 27 height 26
